Goal: Task Accomplishment & Management: Manage account settings

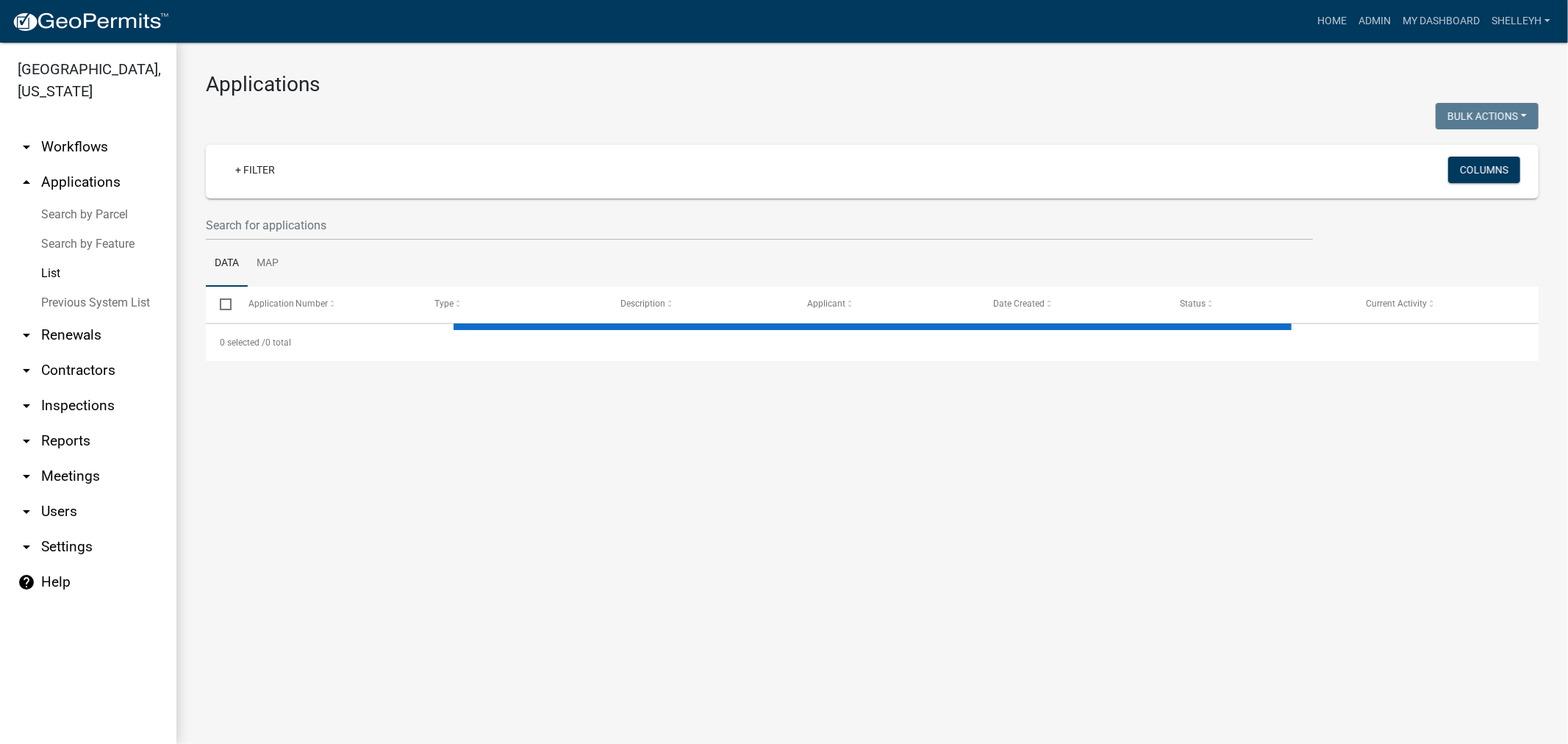
select select "1: 25"
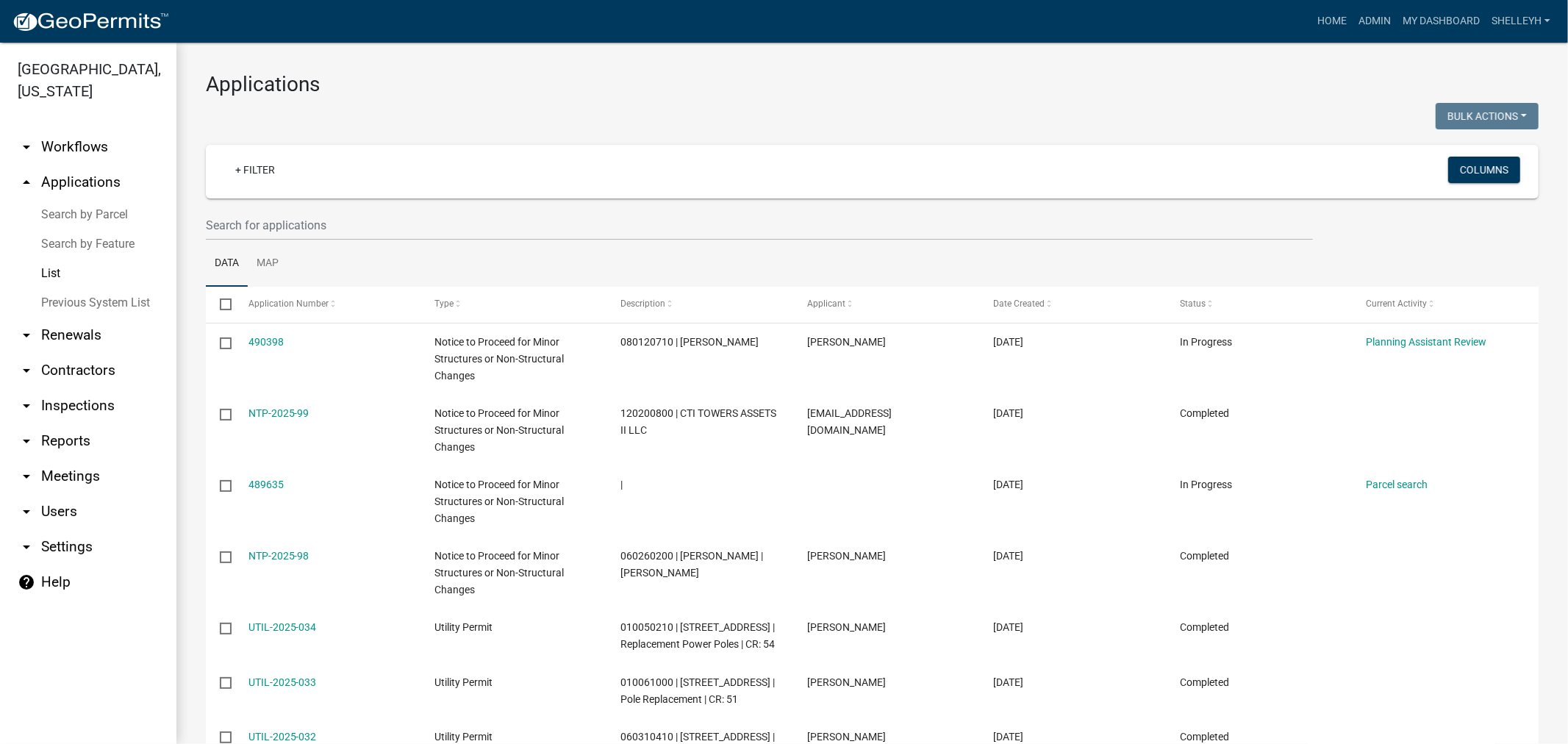
click at [47, 268] on link "List" at bounding box center [88, 274] width 177 height 30
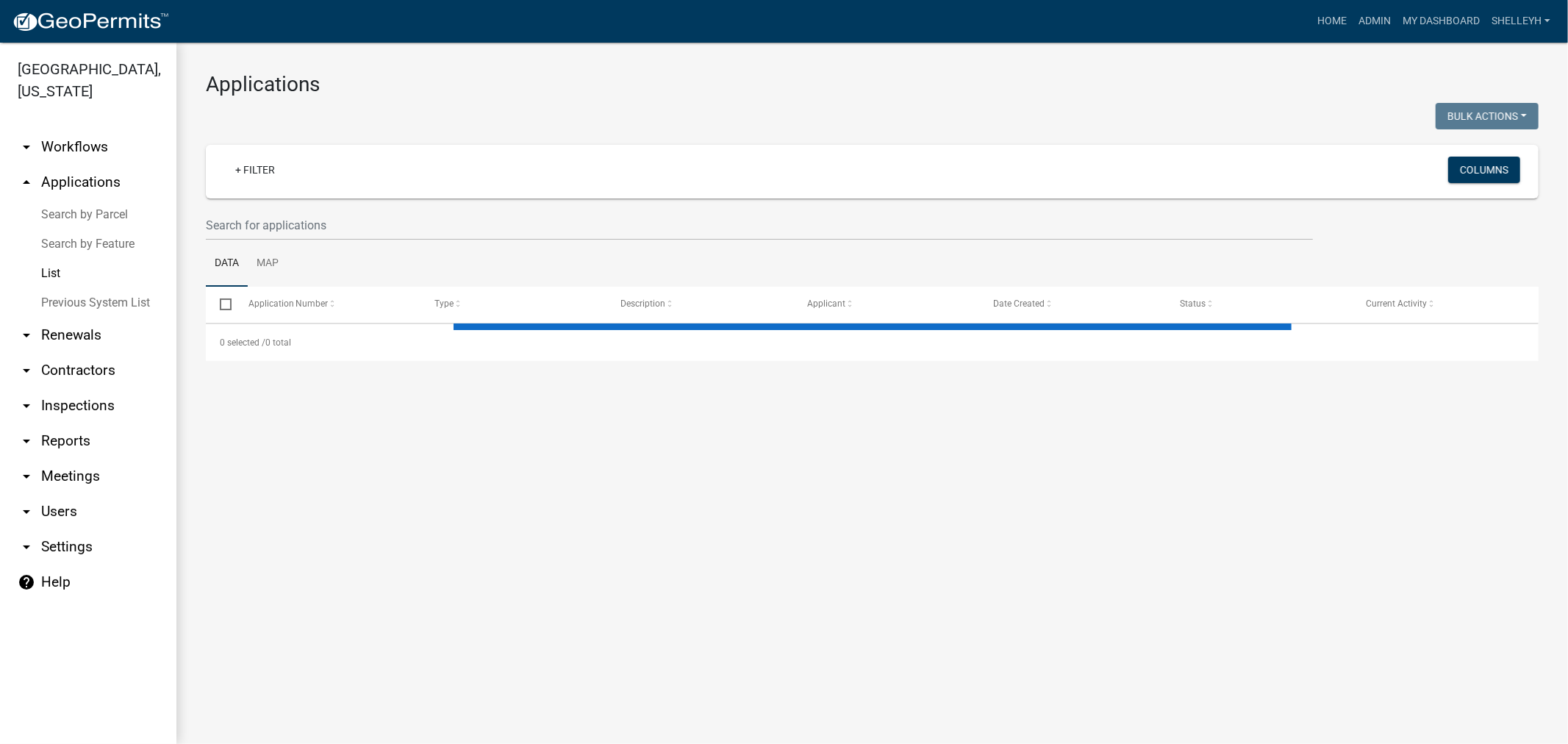
select select "1: 25"
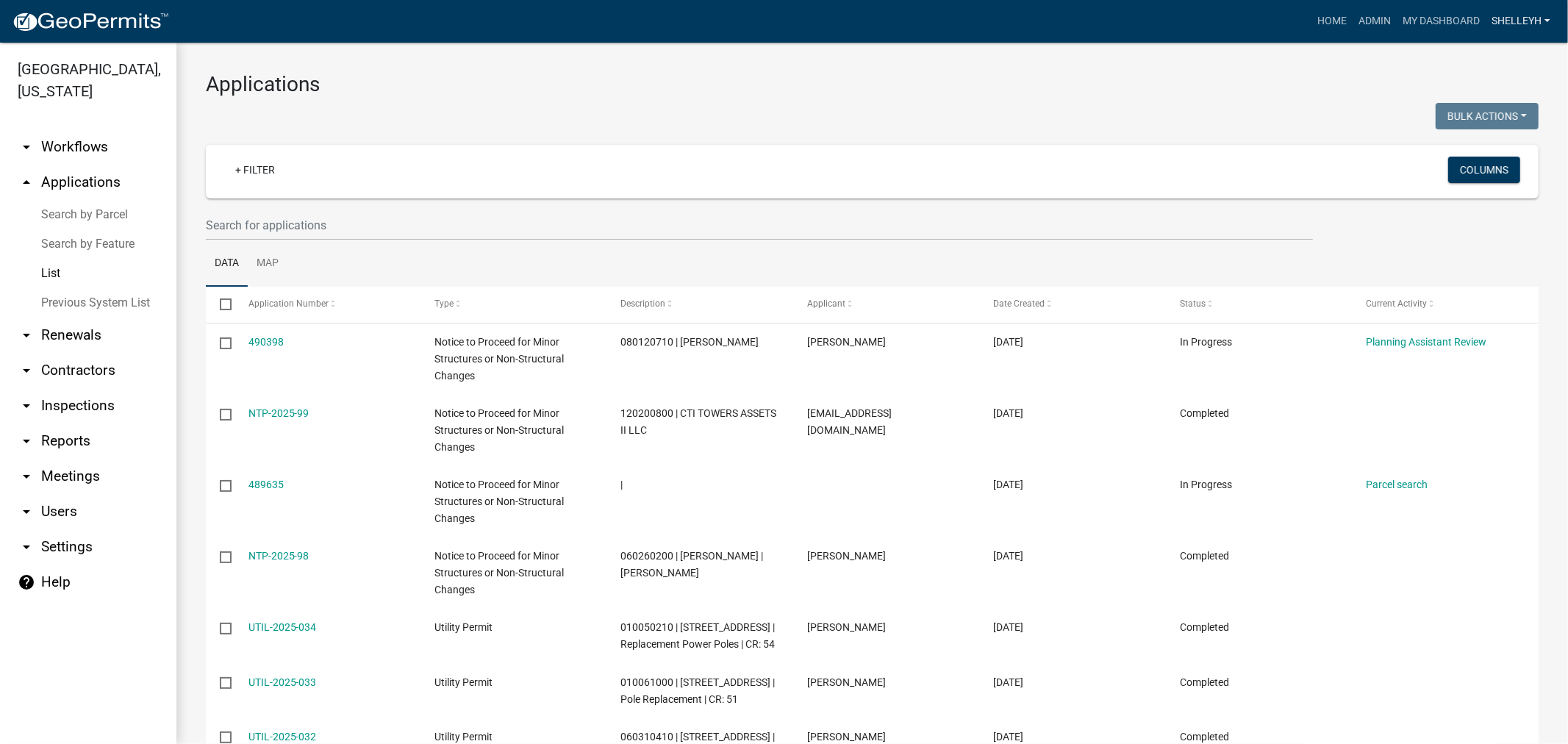
click at [1524, 17] on link "shelleyh" at bounding box center [1521, 21] width 71 height 28
click at [1479, 143] on link "Logout" at bounding box center [1497, 143] width 118 height 36
